Goal: Task Accomplishment & Management: Use online tool/utility

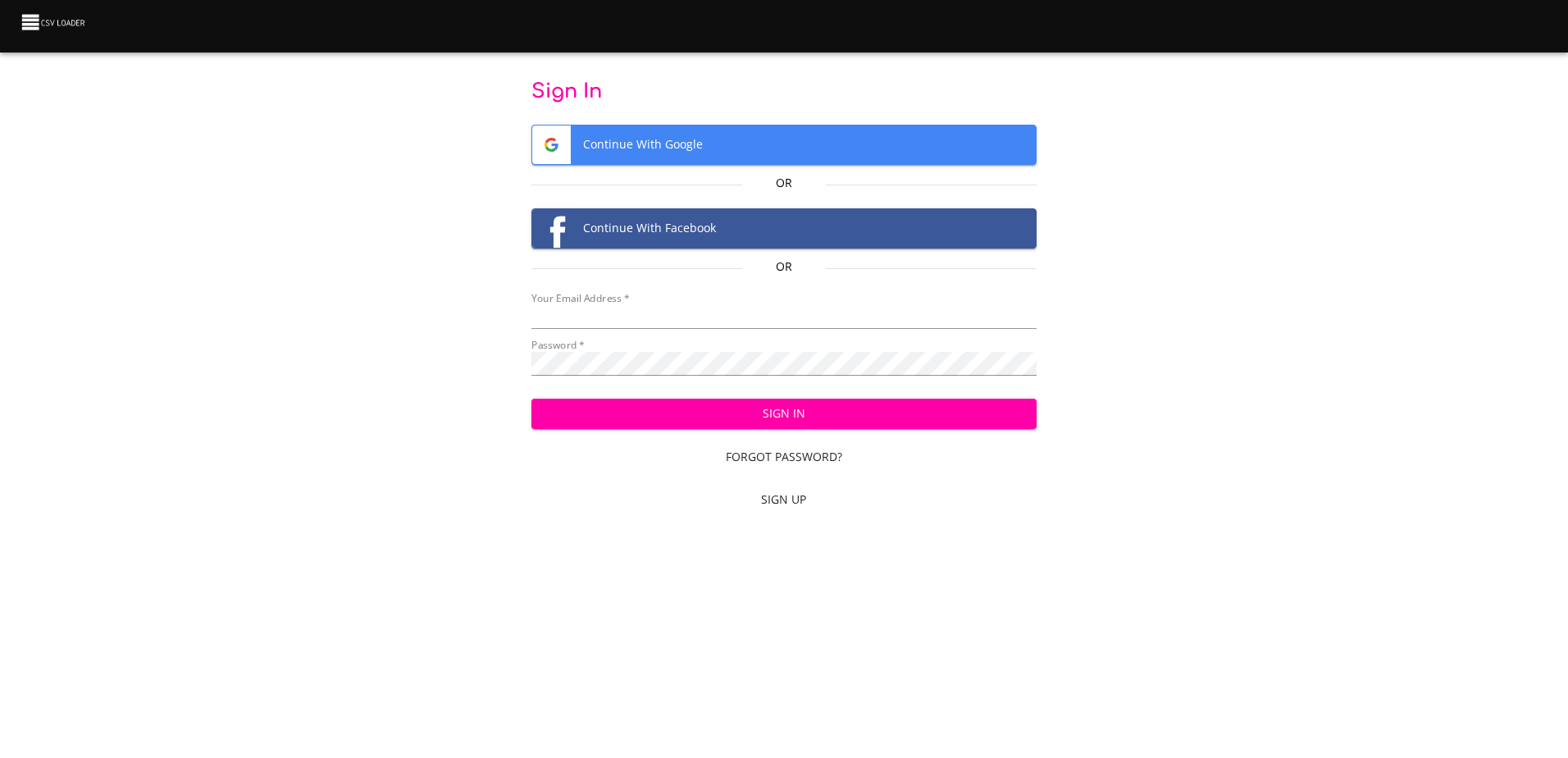
type input "[EMAIL_ADDRESS][DOMAIN_NAME]"
click at [727, 417] on span "Sign In" at bounding box center [783, 414] width 479 height 20
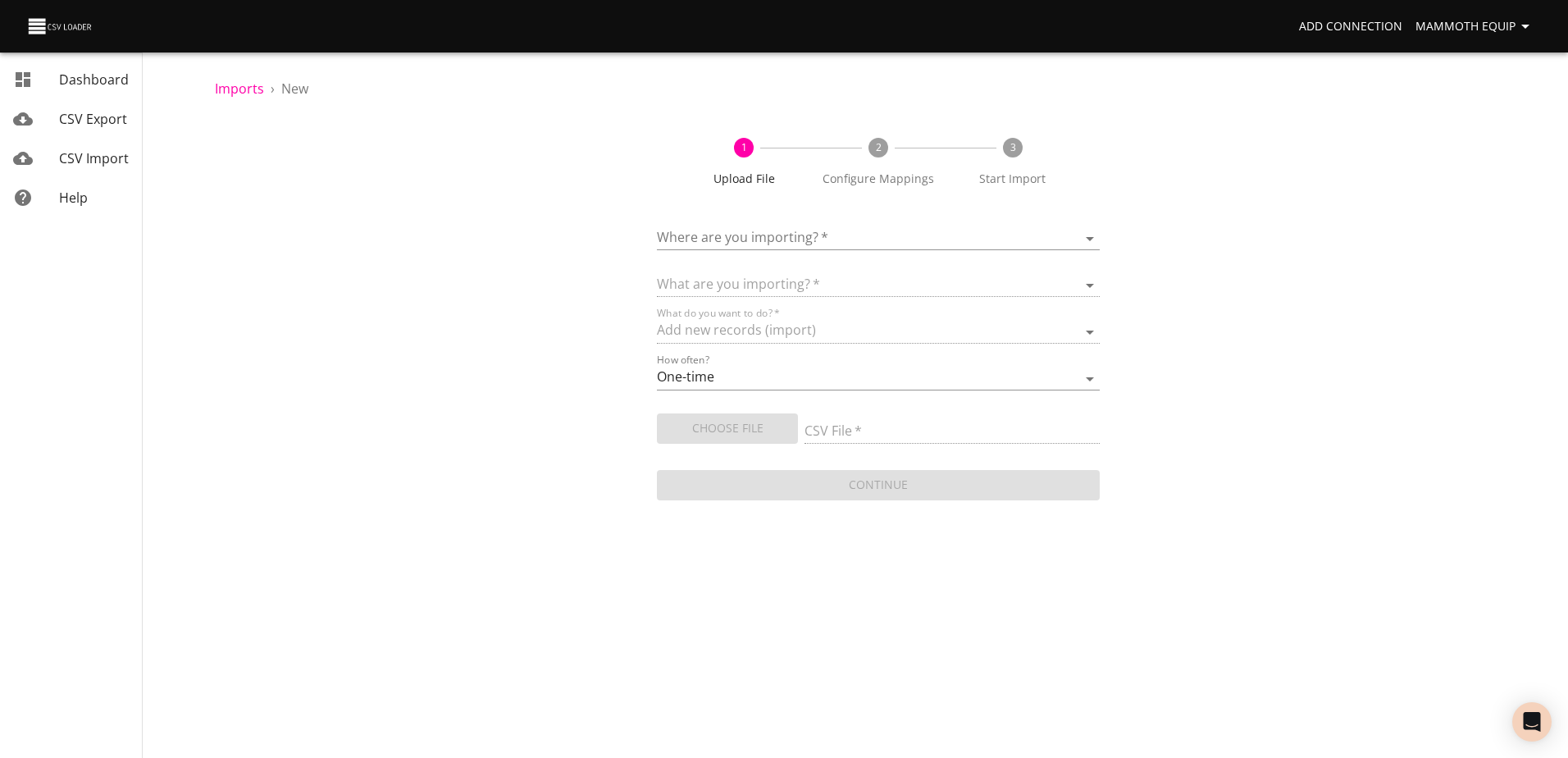
click at [1090, 237] on body "Add Connection Mammoth Equip Dashboard CSV Export CSV Import Help Imports › New…" at bounding box center [784, 379] width 1568 height 758
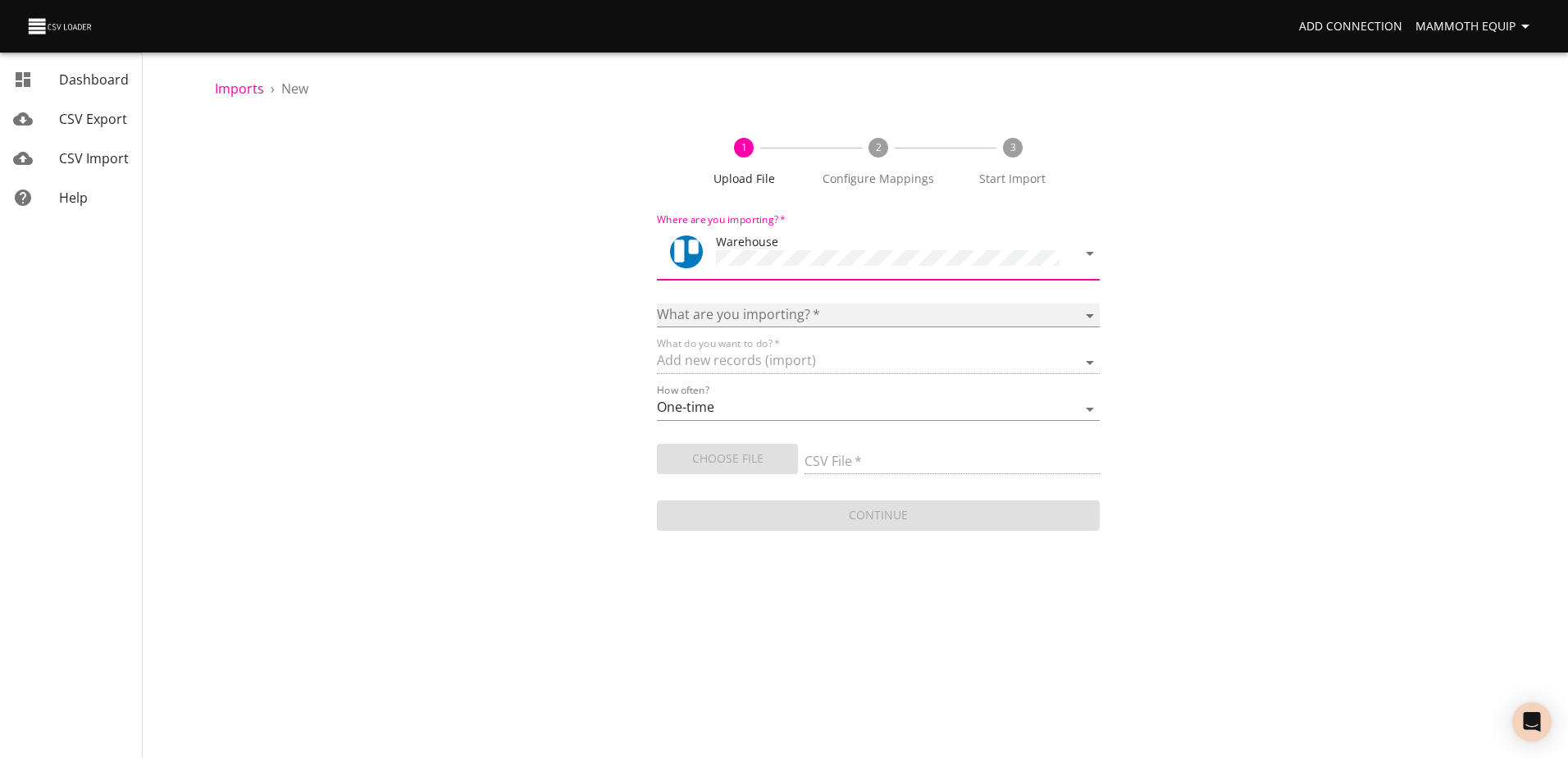
drag, startPoint x: 1095, startPoint y: 308, endPoint x: 1073, endPoint y: 313, distance: 22.6
click at [1092, 307] on select "Boards Cards Checkitems Checklists" at bounding box center [878, 316] width 442 height 24
select select "cards"
click at [657, 304] on select "Boards Cards Checkitems Checklists" at bounding box center [878, 316] width 442 height 24
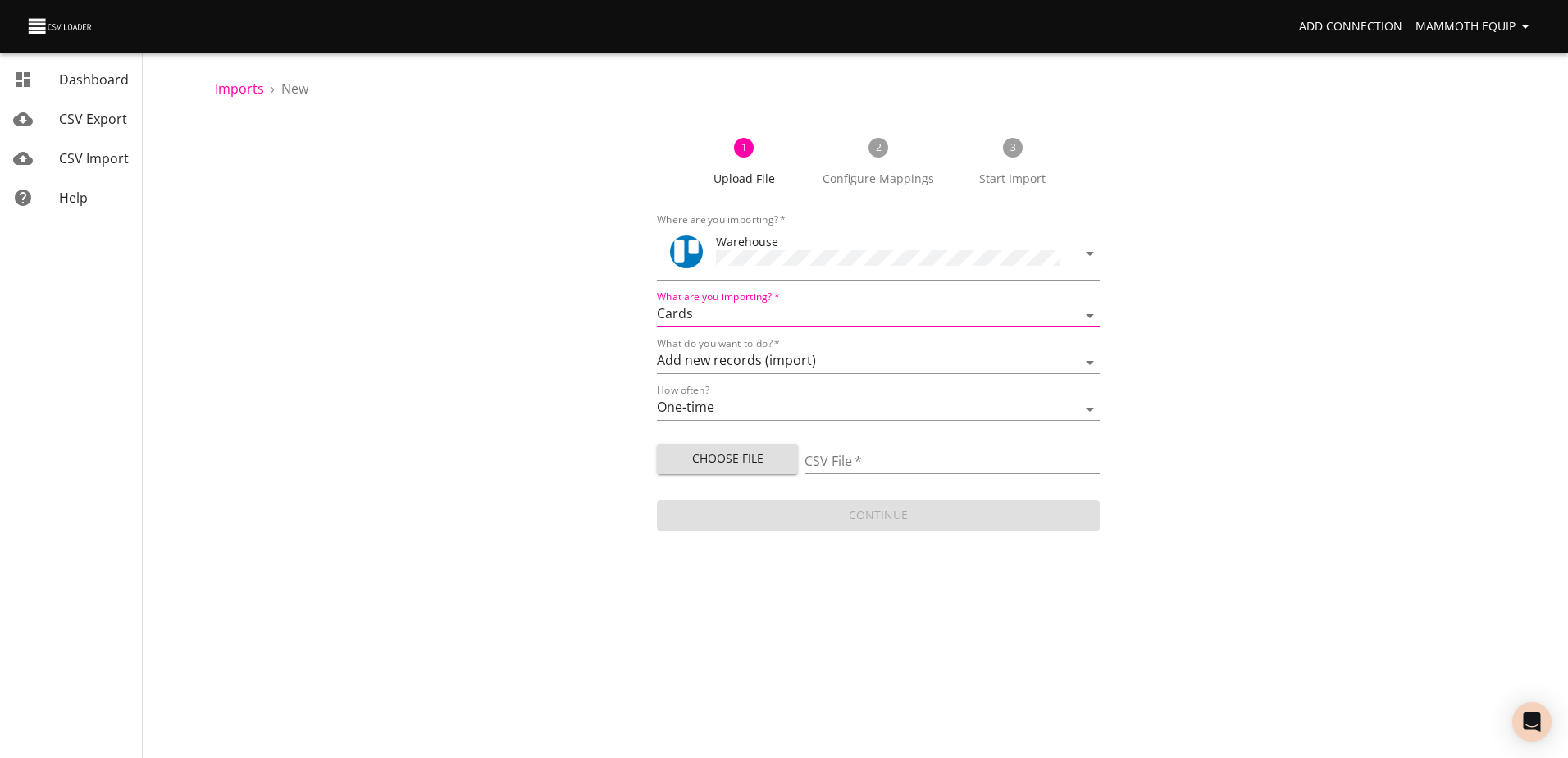
click at [701, 457] on span "Choose File" at bounding box center [727, 459] width 115 height 20
type input "Import1.xlsx"
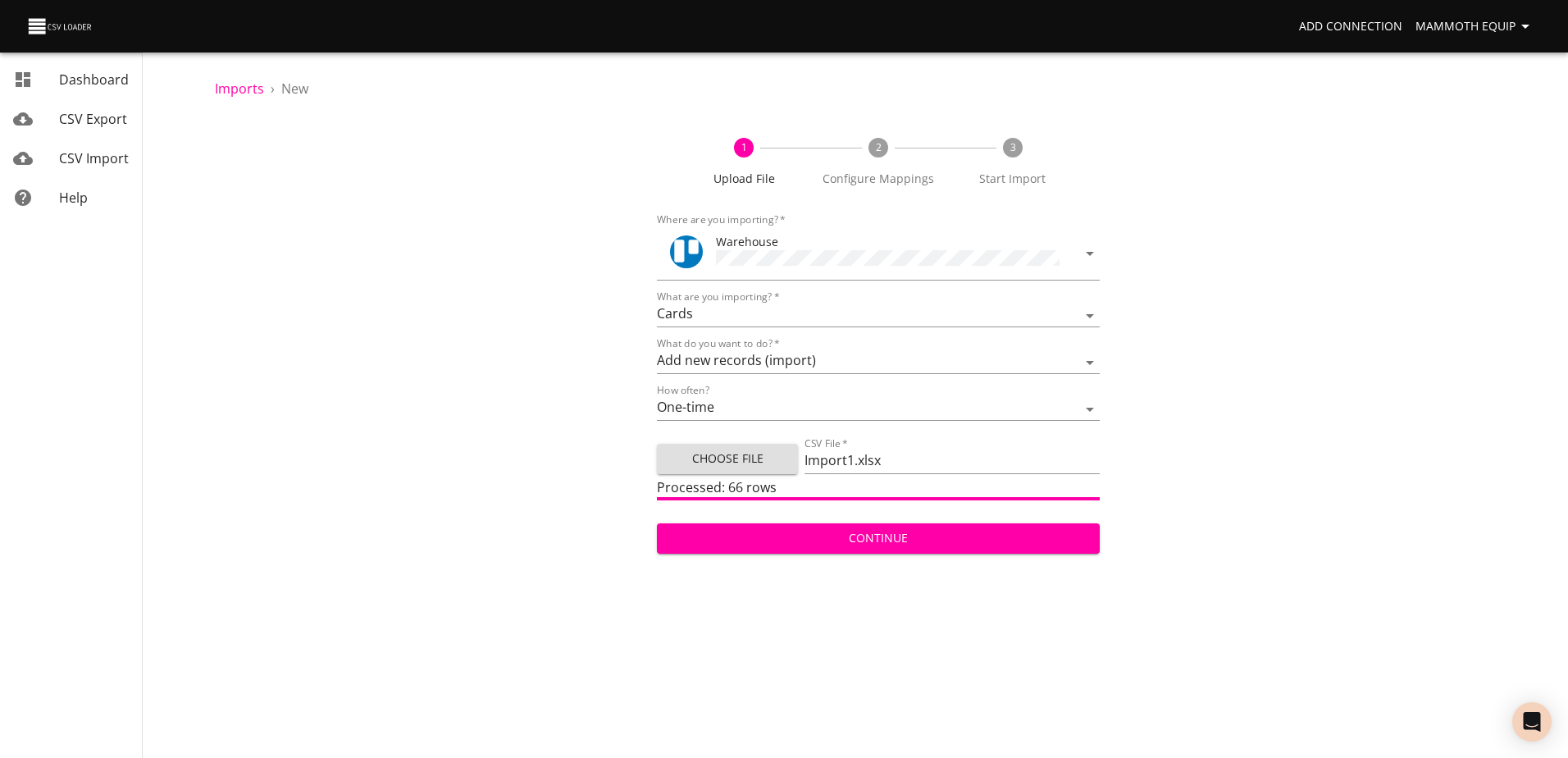
click at [874, 531] on span "Continue" at bounding box center [877, 539] width 415 height 20
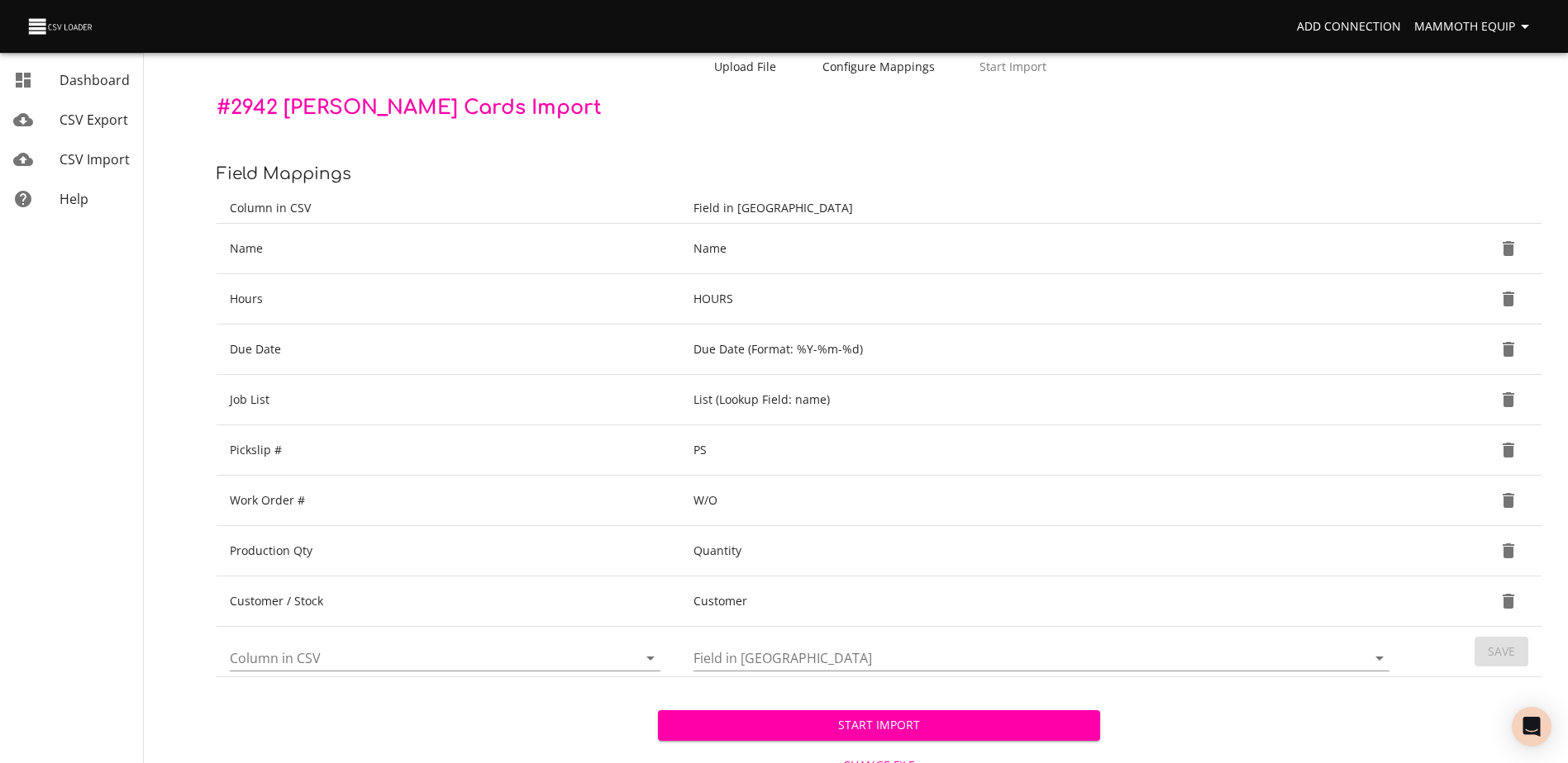
scroll to position [174, 0]
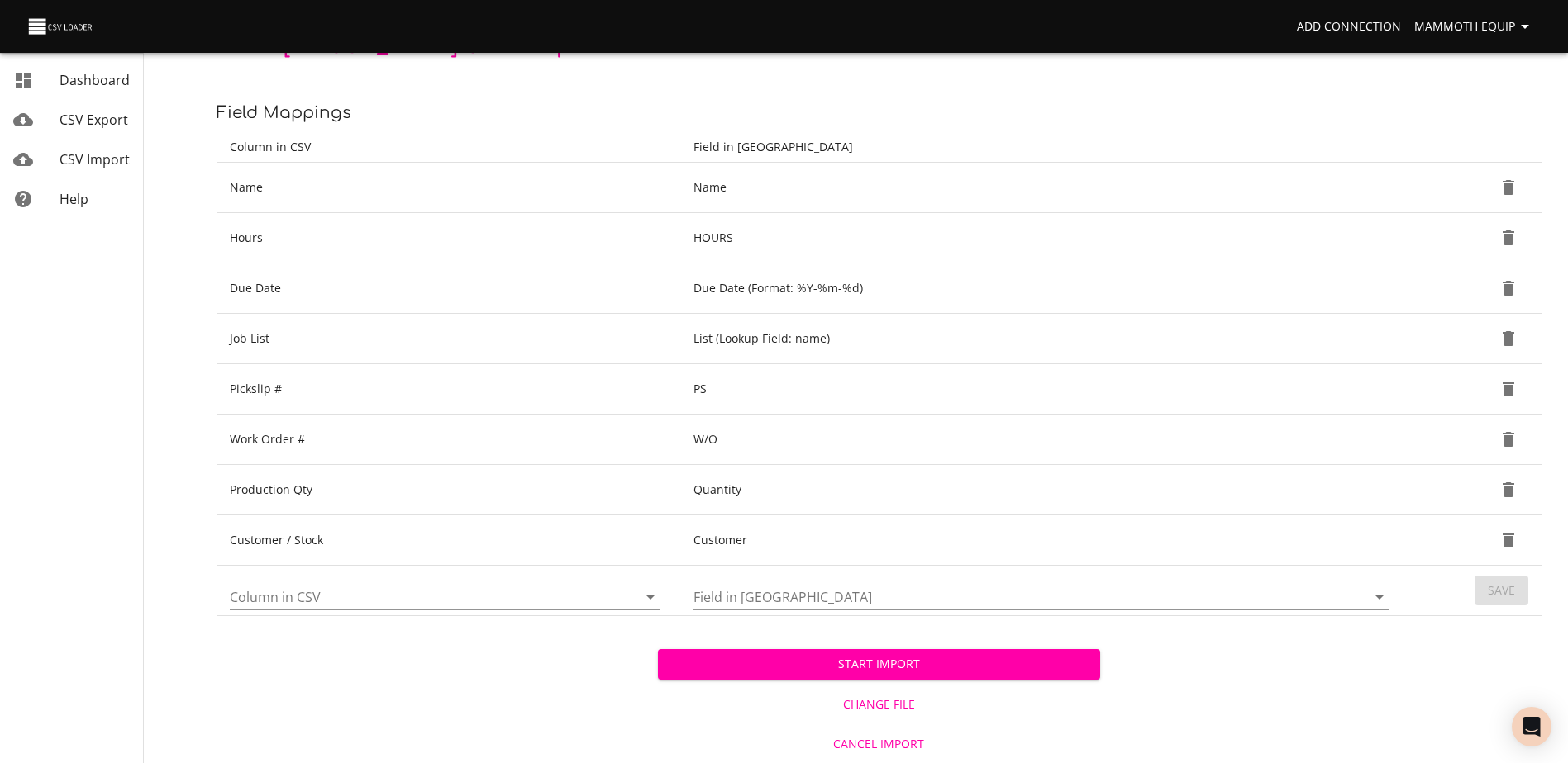
click at [817, 668] on span "Start Import" at bounding box center [879, 664] width 415 height 21
